Goal: Information Seeking & Learning: Learn about a topic

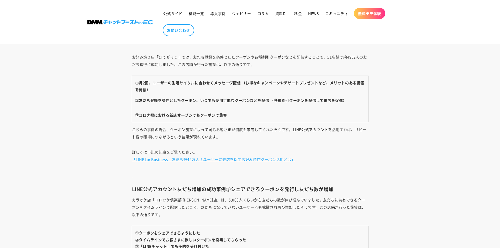
scroll to position [1748, 0]
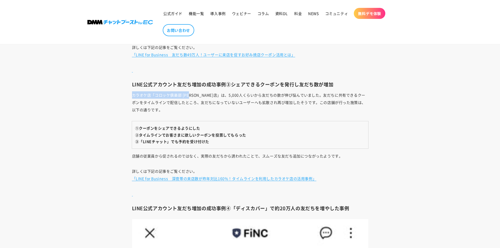
drag, startPoint x: 132, startPoint y: 94, endPoint x: 195, endPoint y: 89, distance: 62.9
copy p "カラオケ店「コロッケ倶楽部 [PERSON_NAME][GEOGRAPHIC_DATA]"
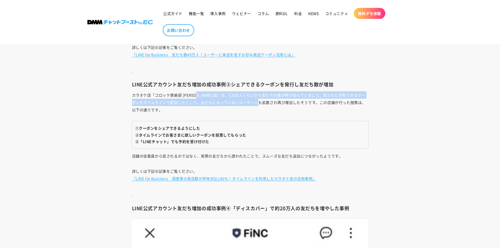
drag, startPoint x: 206, startPoint y: 94, endPoint x: 278, endPoint y: 102, distance: 72.3
click at [278, 102] on p "カラオケ店「コロッケ倶楽部 [PERSON_NAME]店」は、5,000人くらいから友だちの数が伸び悩んでいました。友だちに共有できるクーポンをタイムラインで…" at bounding box center [250, 102] width 236 height 22
copy p "5,000人くらいから友だちの数が伸び悩んでいました。友だちに共有できるクーポンをタイムラインで配信したところ、友だちになっていないユーザーへも拡散され再び増…"
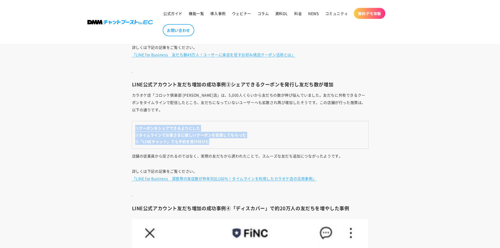
drag, startPoint x: 134, startPoint y: 128, endPoint x: 229, endPoint y: 142, distance: 95.8
click at [229, 142] on td "①クーポンをシェアできるようにした ②タイムラインでお客さまに欲しいクーポンを投票してもらった ③「LINEチャット」でも予約を受け付けた" at bounding box center [250, 134] width 236 height 27
copy td "①クーポンをシェアできるようにした ②タイムラインでお客さまに欲しいクーポンを投票してもらった ③「LINEチャット」でも予約を受け付けた"
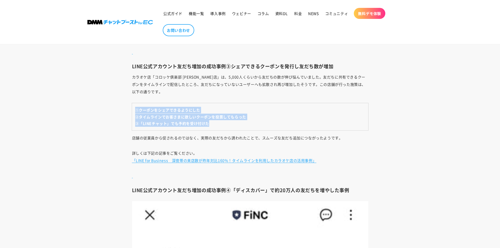
scroll to position [1774, 0]
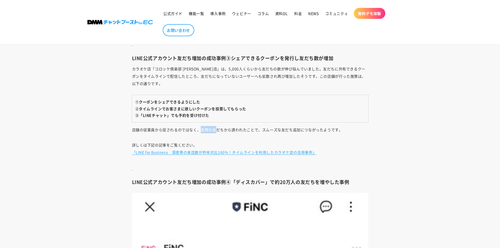
drag, startPoint x: 201, startPoint y: 129, endPoint x: 205, endPoint y: 131, distance: 4.6
click at [215, 130] on p "店舗の従業員から促されるのではなく、実際の友だちから誘われたことで、スムーズな友だち追加につながったようです。" at bounding box center [250, 129] width 236 height 7
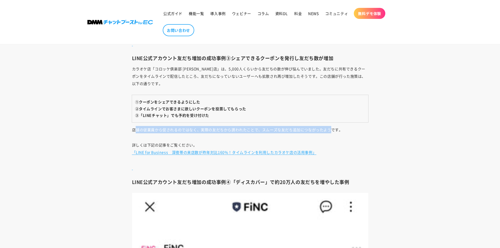
drag, startPoint x: 140, startPoint y: 130, endPoint x: 330, endPoint y: 128, distance: 189.7
click at [330, 128] on p "店舗の従業員から促されるのではなく、実際の友だちから誘われたことで、スムーズな友だち追加につながったようです。" at bounding box center [250, 129] width 236 height 7
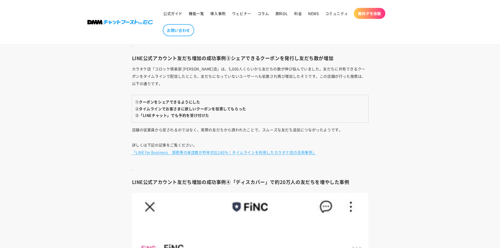
click at [144, 115] on strong "③「LINEチャット」でも予約を受け付けた" at bounding box center [172, 115] width 74 height 5
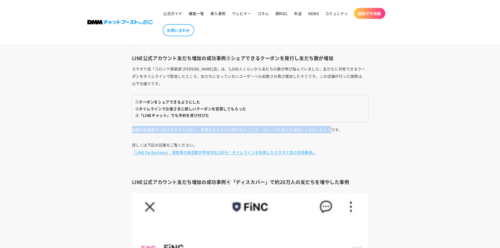
drag, startPoint x: 132, startPoint y: 130, endPoint x: 326, endPoint y: 133, distance: 193.4
click at [330, 129] on p "店舗の従業員から促されるのではなく、実際の友だちから誘われたことで、スムーズな友だち追加につながったようです。" at bounding box center [250, 129] width 236 height 7
copy p "店舗の従業員から促されるのではなく、実際の友だちから誘われたことで、スムーズな友だち追加につながったよう"
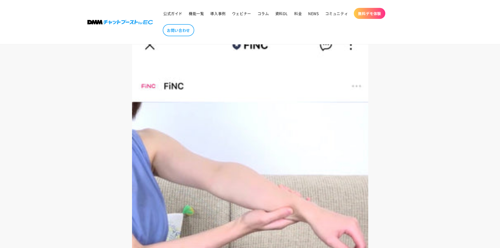
scroll to position [1827, 0]
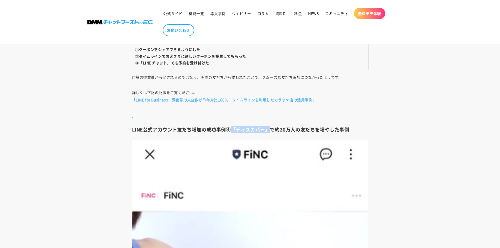
drag, startPoint x: 232, startPoint y: 129, endPoint x: 269, endPoint y: 127, distance: 36.5
click at [269, 127] on h3 "LINE公式アカウント友だち増加の成功事例④「ディスカバー」で約20万人の友だちを増やした事例" at bounding box center [250, 129] width 236 height 6
copy h3 "「ディスカバー」"
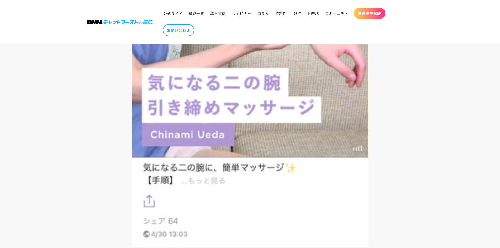
scroll to position [2220, 0]
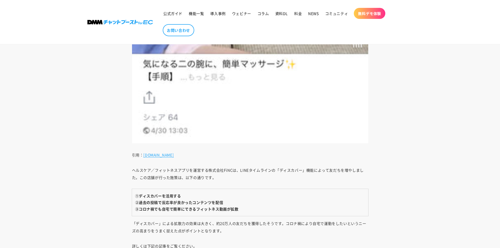
drag, startPoint x: 40, startPoint y: 118, endPoint x: 103, endPoint y: 149, distance: 70.2
drag, startPoint x: 209, startPoint y: 170, endPoint x: 237, endPoint y: 171, distance: 27.3
click at [237, 171] on p "ヘルスケア／フィットネスアプリを運営する株式会社FiNCは、LINEタイムラインの「ディスカバー」機能によって友だちを増やしました。この店舗が行った施策は、以…" at bounding box center [250, 173] width 236 height 15
copy p "株式会社FiNCは"
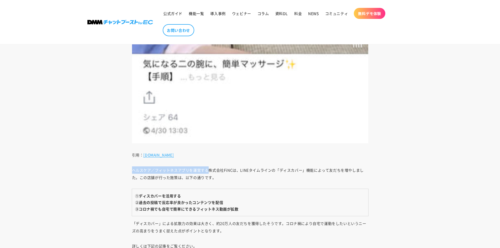
drag, startPoint x: 131, startPoint y: 169, endPoint x: 207, endPoint y: 169, distance: 76.1
copy p "ヘルスケア／フィットネスアプリを運営する"
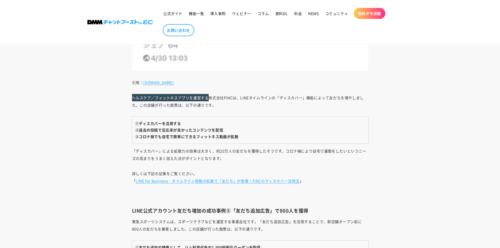
scroll to position [2299, 0]
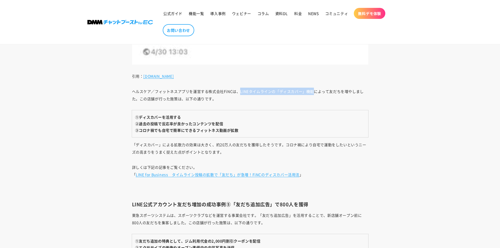
drag, startPoint x: 240, startPoint y: 92, endPoint x: 315, endPoint y: 92, distance: 75.3
click at [315, 92] on p "ヘルスケア／フィットネスアプリを運営する株式会社FiNCは、LINEタイムラインの「ディスカバー」機能によって友だちを増やしました。この店舗が行った施策は、以…" at bounding box center [250, 95] width 236 height 15
copy p "LINEタイムラインの「ディスカバー」機能"
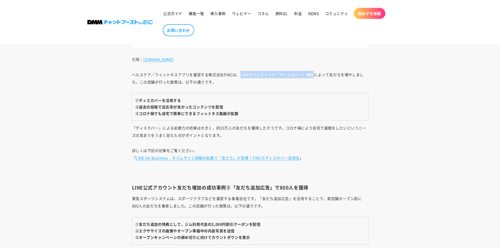
scroll to position [2246, 0]
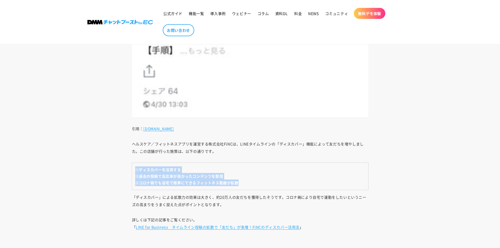
drag, startPoint x: 136, startPoint y: 169, endPoint x: 238, endPoint y: 180, distance: 102.9
click at [238, 180] on td "①ディスカバーを活用する ②過去の投稿で反応率が良かったコンテンツを配信 ③コロナ禍でも自宅で簡単にできるフィットネス動画が拡散" at bounding box center [250, 176] width 236 height 27
copy td "①ディスカバーを活用する ②過去の投稿で反応率が良かったコンテンツを配信 ③コロナ禍でも自宅で簡単にできるフィットネス動画が拡散"
click at [174, 196] on p "「ディスカバー」による拡散力の効果は大きく、約20万人の友だちを獲得したそうです。コロナ禍により自宅で運動をしたいというニーズの高まりをうまく捉えた点がポイン…" at bounding box center [250, 200] width 236 height 15
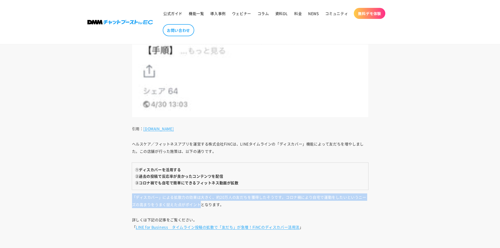
drag, startPoint x: 132, startPoint y: 196, endPoint x: 203, endPoint y: 205, distance: 70.6
click at [203, 205] on p "「ディスカバー」による拡散力の効果は大きく、約20万人の友だちを獲得したそうです。コロナ禍により自宅で運動をしたいというニーズの高まりをうまく捉えた点がポイン…" at bounding box center [250, 200] width 236 height 15
copy p "「ディスカバー」による拡散力の効果は大きく、約20万人の友だちを獲得したそうです。コロナ禍により自宅で運動をしたいというニーズの高まりをうまく捉えた点がポイント"
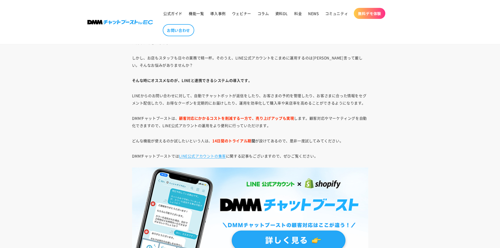
scroll to position [2850, 0]
